Goal: Information Seeking & Learning: Learn about a topic

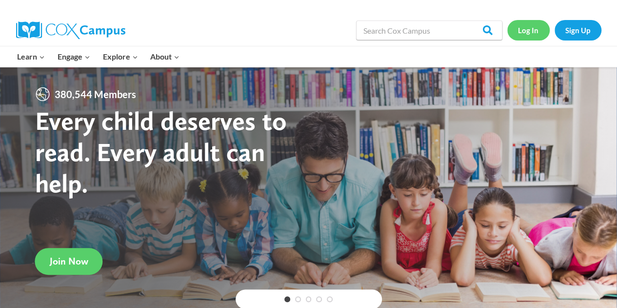
click at [531, 27] on link "Log In" at bounding box center [528, 30] width 42 height 20
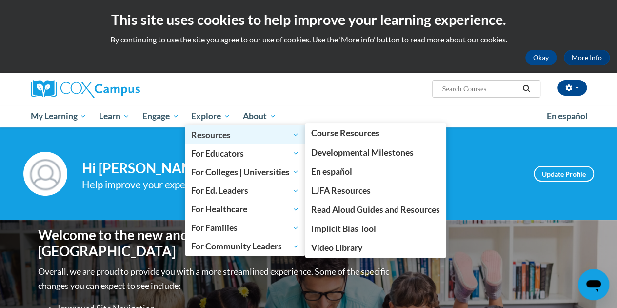
click at [224, 134] on span "Resources" at bounding box center [245, 135] width 108 height 12
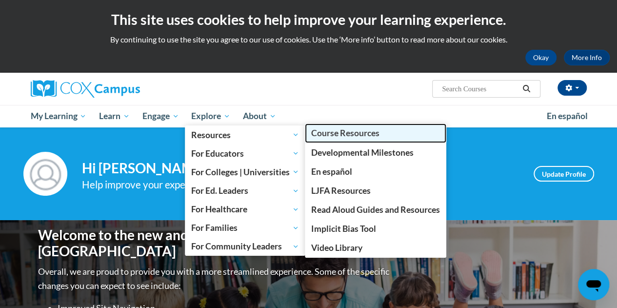
click at [329, 133] on span "Course Resources" at bounding box center [345, 133] width 68 height 10
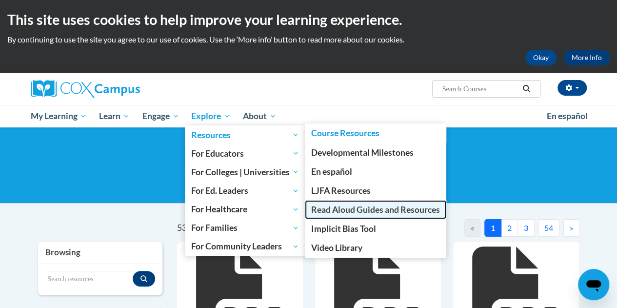
click at [401, 212] on span "Read Aloud Guides and Resources" at bounding box center [375, 209] width 129 height 10
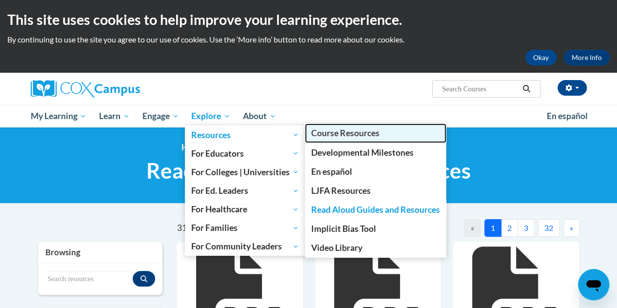
click at [331, 132] on span "Course Resources" at bounding box center [345, 133] width 68 height 10
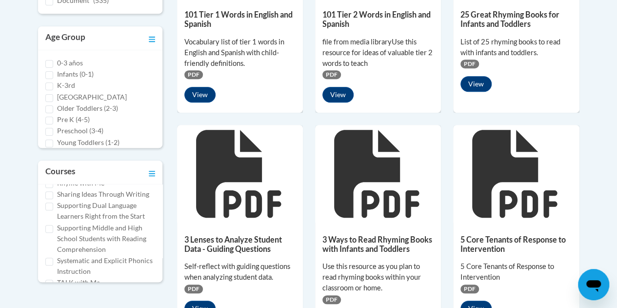
scroll to position [565, 0]
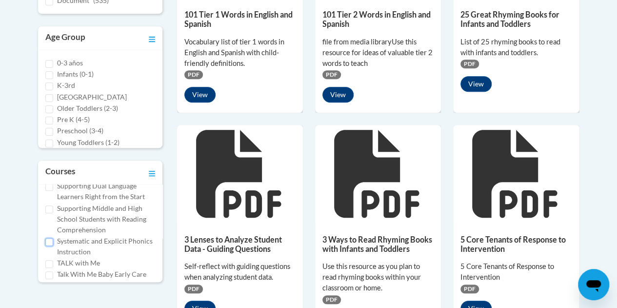
click at [47, 246] on input "Systematic and Explicit Phonics Instruction" at bounding box center [49, 242] width 8 height 8
checkbox input "true"
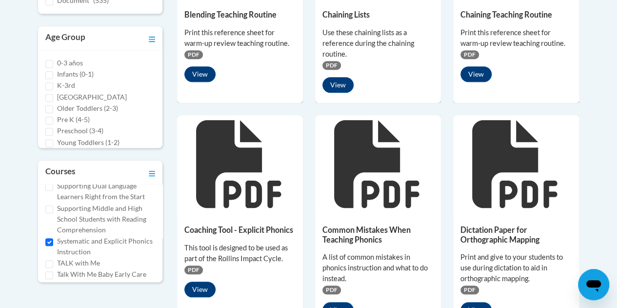
click at [242, 179] on icon at bounding box center [240, 164] width 88 height 88
click at [481, 303] on button "View" at bounding box center [475, 310] width 31 height 16
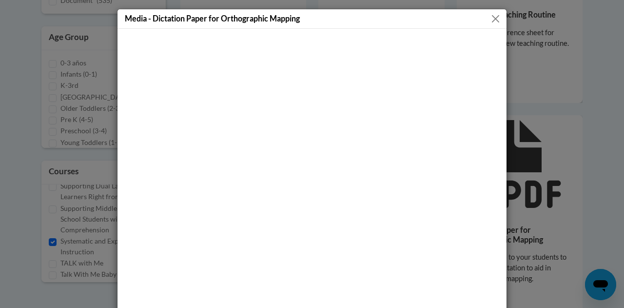
click at [489, 19] on button "Close" at bounding box center [495, 19] width 12 height 12
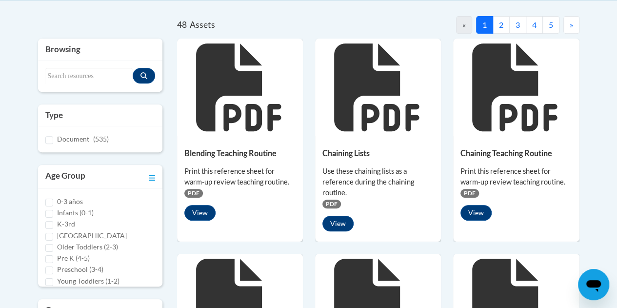
scroll to position [204, 0]
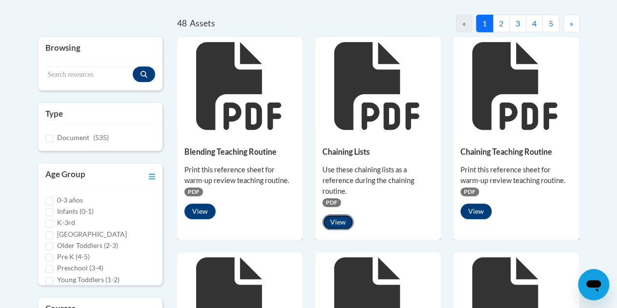
click at [341, 222] on button "View" at bounding box center [337, 222] width 31 height 16
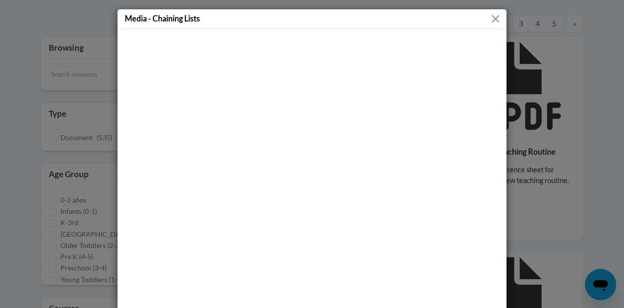
click at [489, 19] on button "Close" at bounding box center [495, 19] width 12 height 12
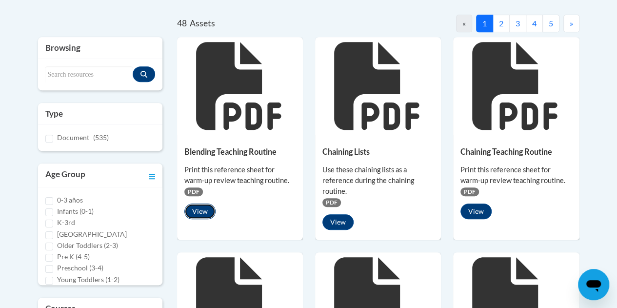
click at [203, 213] on button "View" at bounding box center [199, 211] width 31 height 16
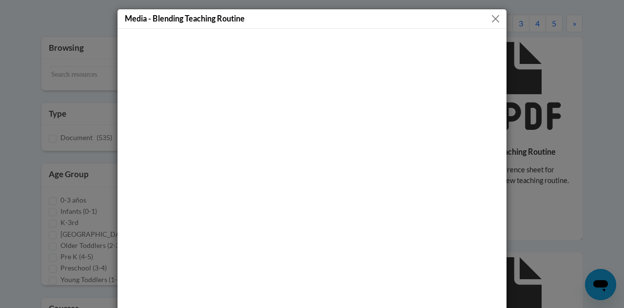
click at [493, 21] on button "Close" at bounding box center [495, 19] width 12 height 12
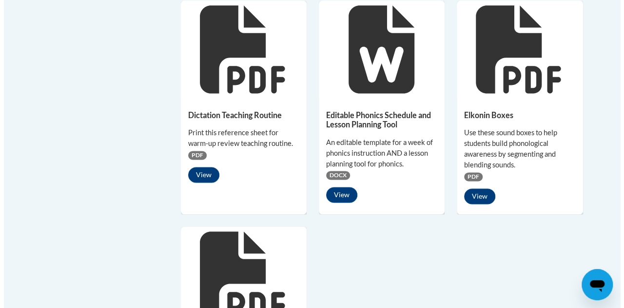
scroll to position [673, 0]
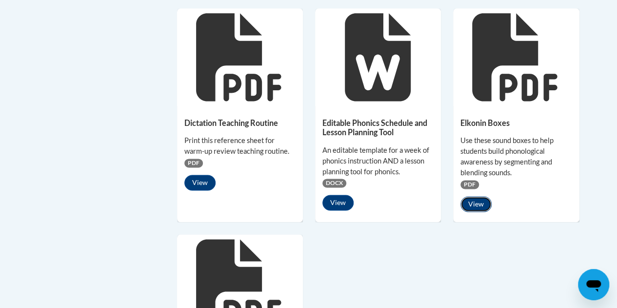
click at [477, 207] on button "View" at bounding box center [475, 204] width 31 height 16
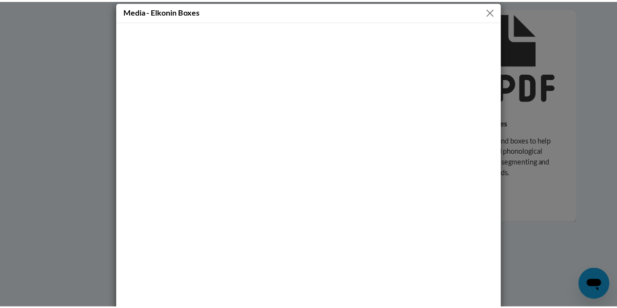
scroll to position [0, 0]
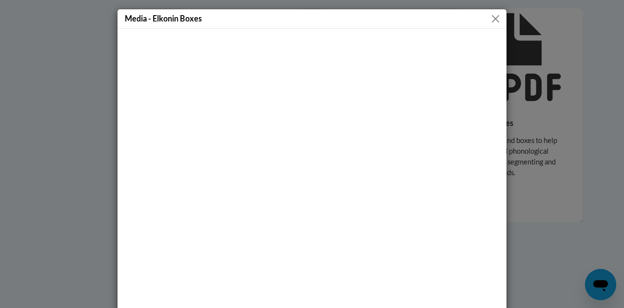
click at [492, 16] on button "Close" at bounding box center [495, 19] width 12 height 12
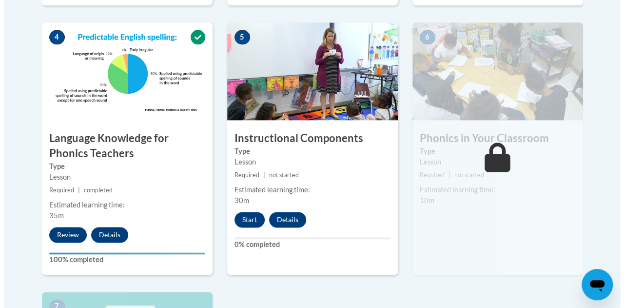
scroll to position [566, 0]
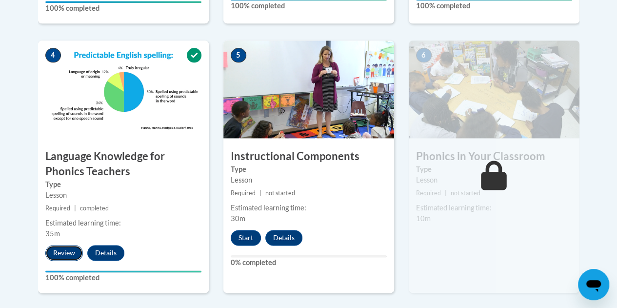
click at [61, 252] on button "Review" at bounding box center [64, 253] width 38 height 16
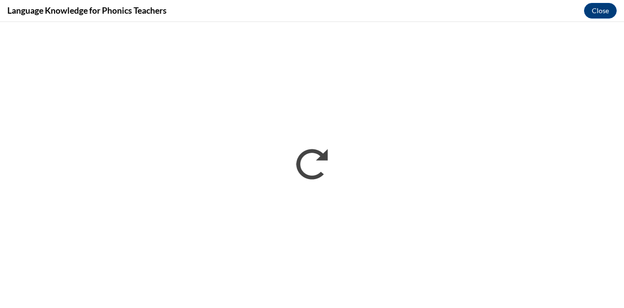
scroll to position [0, 0]
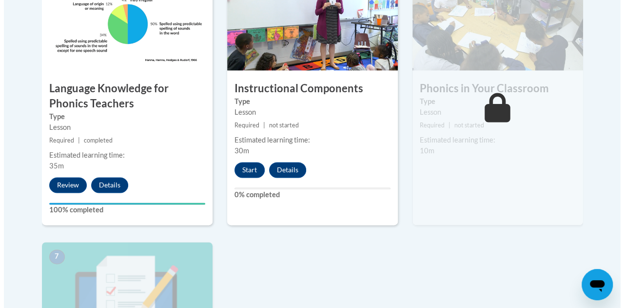
scroll to position [644, 0]
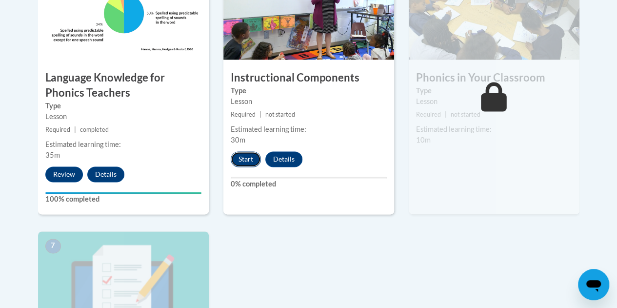
click at [241, 160] on button "Start" at bounding box center [246, 159] width 30 height 16
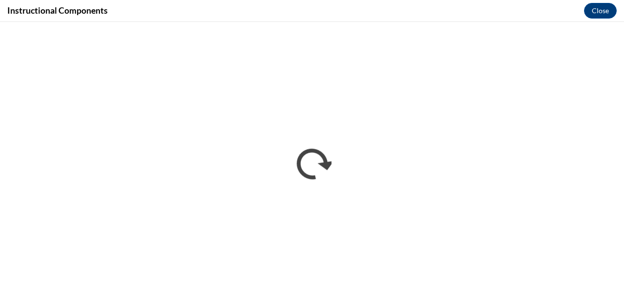
scroll to position [0, 0]
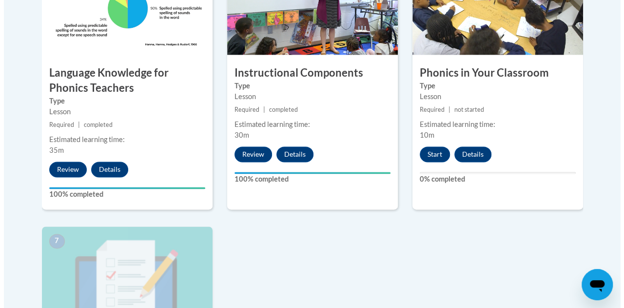
scroll to position [643, 0]
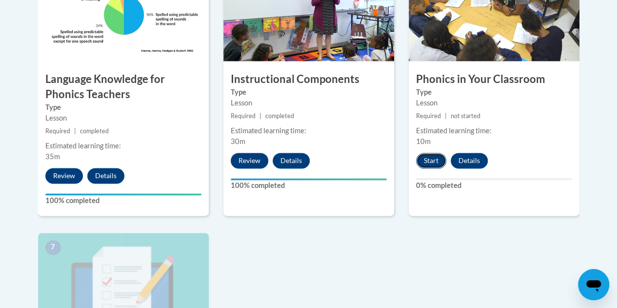
click at [434, 157] on button "Start" at bounding box center [431, 161] width 30 height 16
